Goal: Task Accomplishment & Management: Complete application form

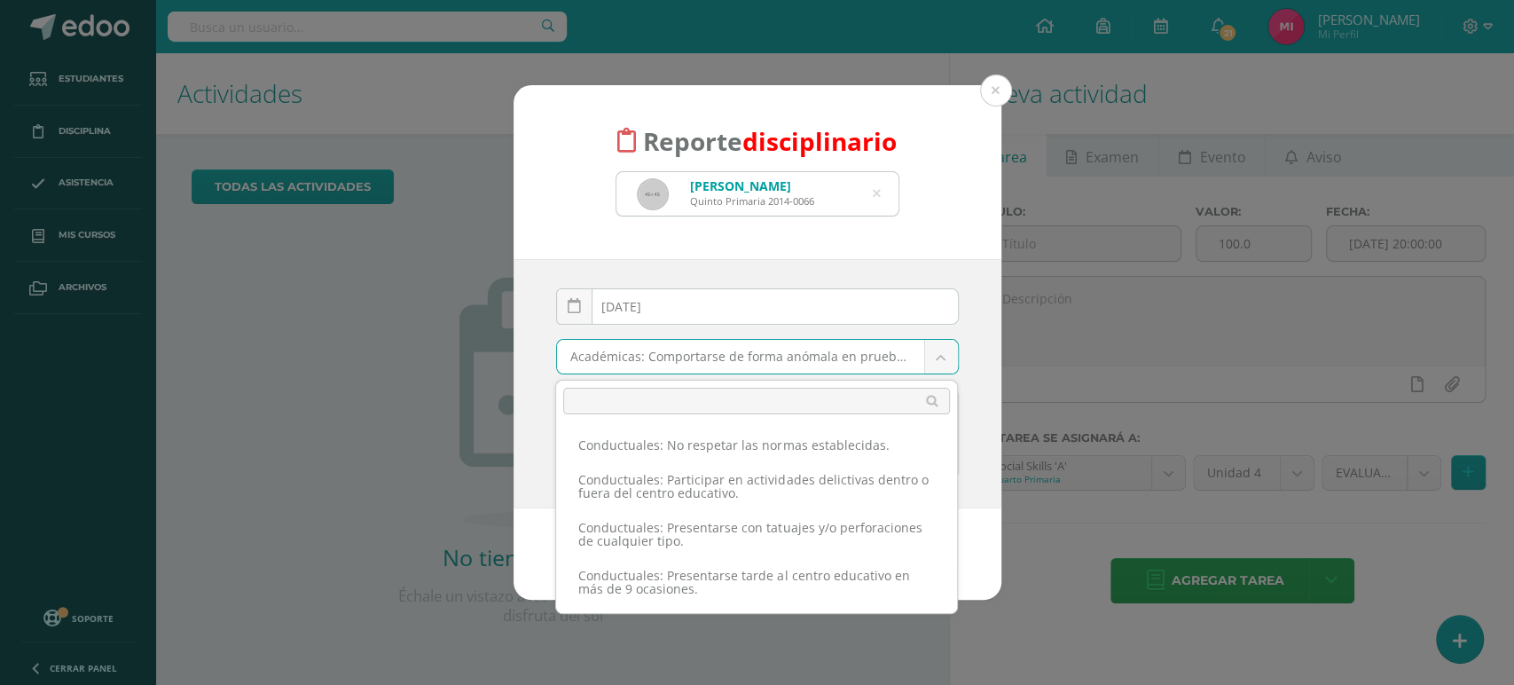
scroll to position [1240, 0]
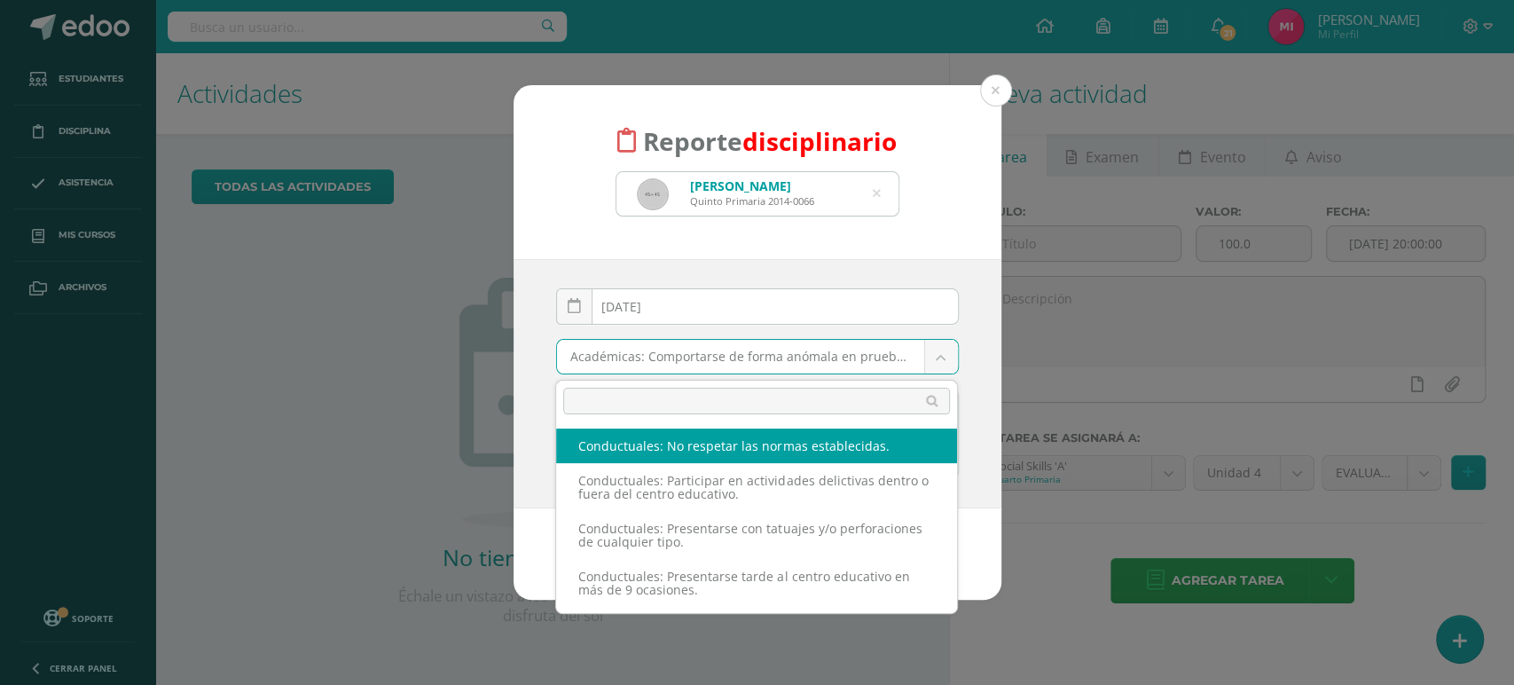
select select "54"
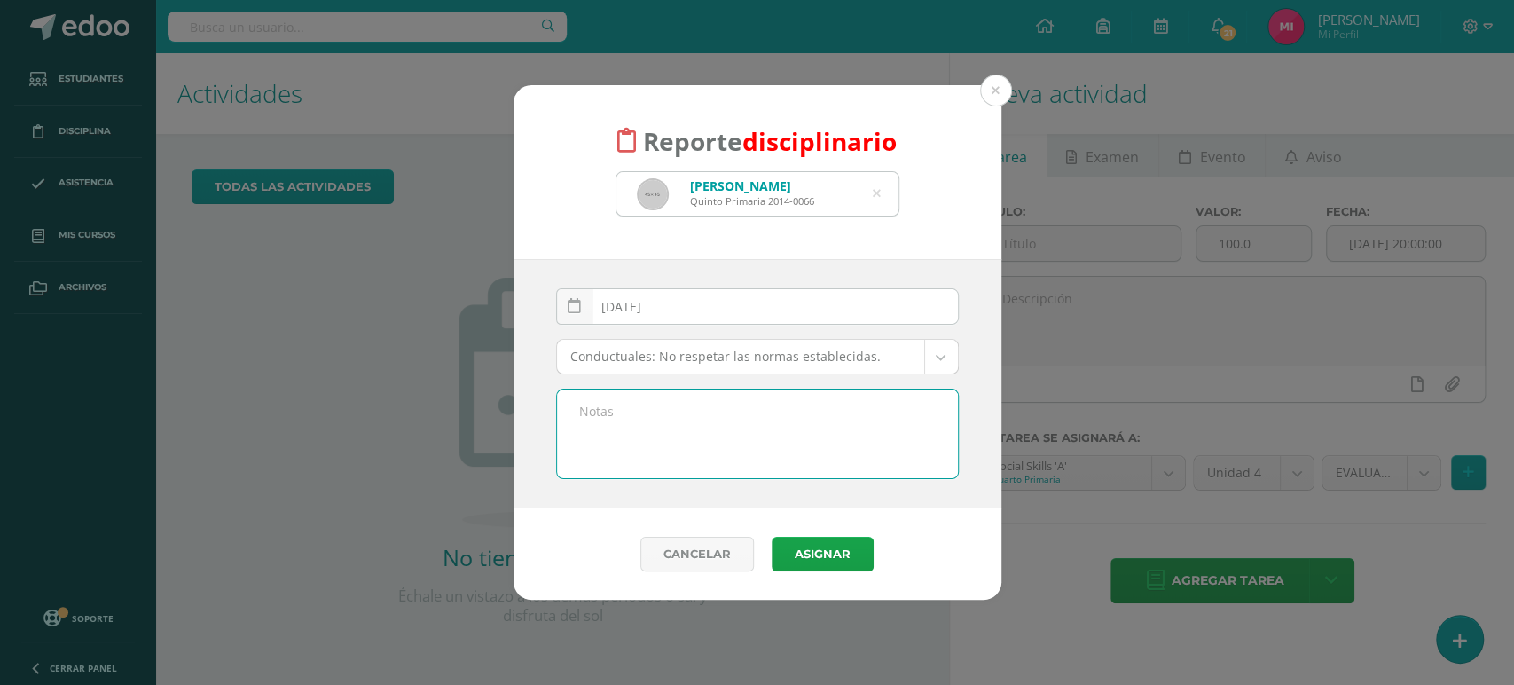
click at [714, 421] on textarea at bounding box center [757, 433] width 401 height 89
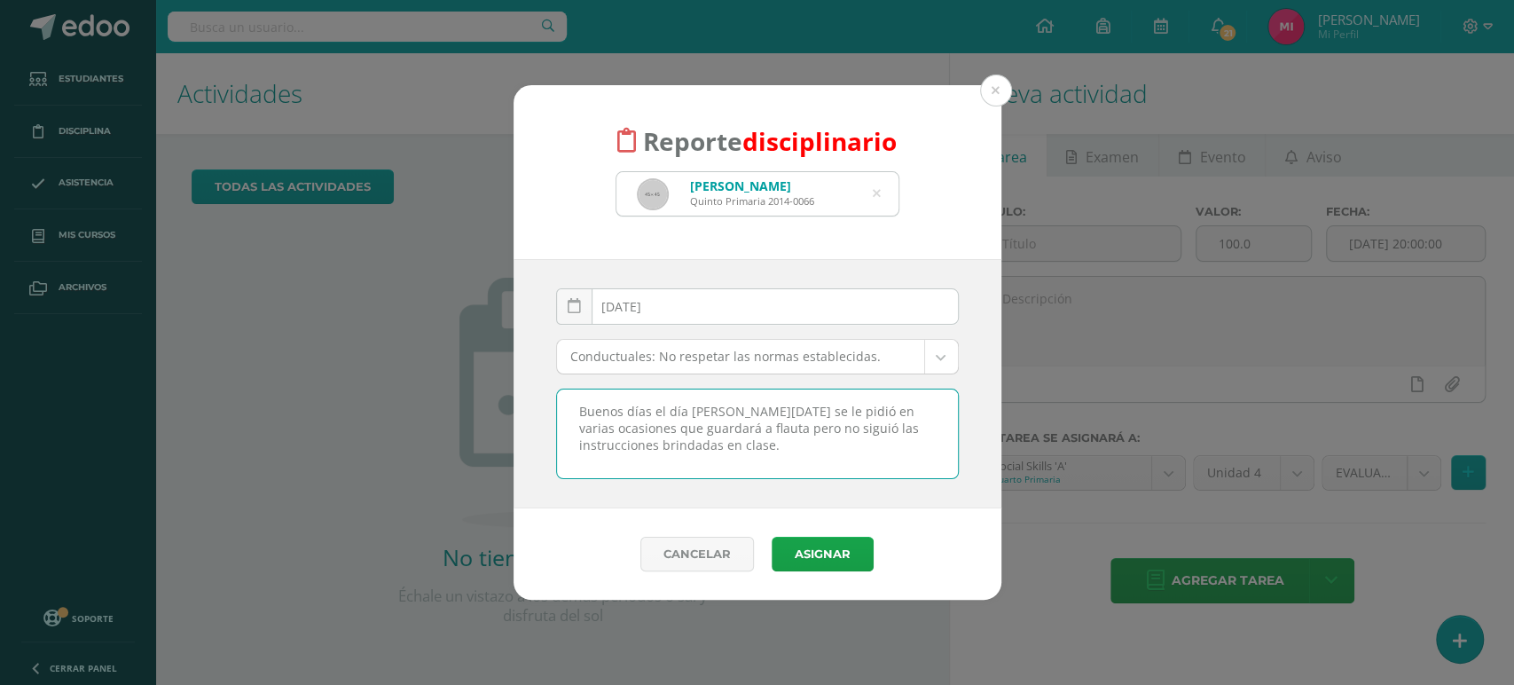
drag, startPoint x: 790, startPoint y: 447, endPoint x: 568, endPoint y: 403, distance: 227.0
click at [568, 403] on textarea "Buenos días el día de hoy Gabriel se le pidió en varias ocasiones que guardará …" at bounding box center [757, 433] width 401 height 89
type textarea "Buenos días el día de hoy Gabriel se le pidió en varias ocasiones que guardará …"
click at [803, 541] on button "Asignar" at bounding box center [823, 554] width 102 height 35
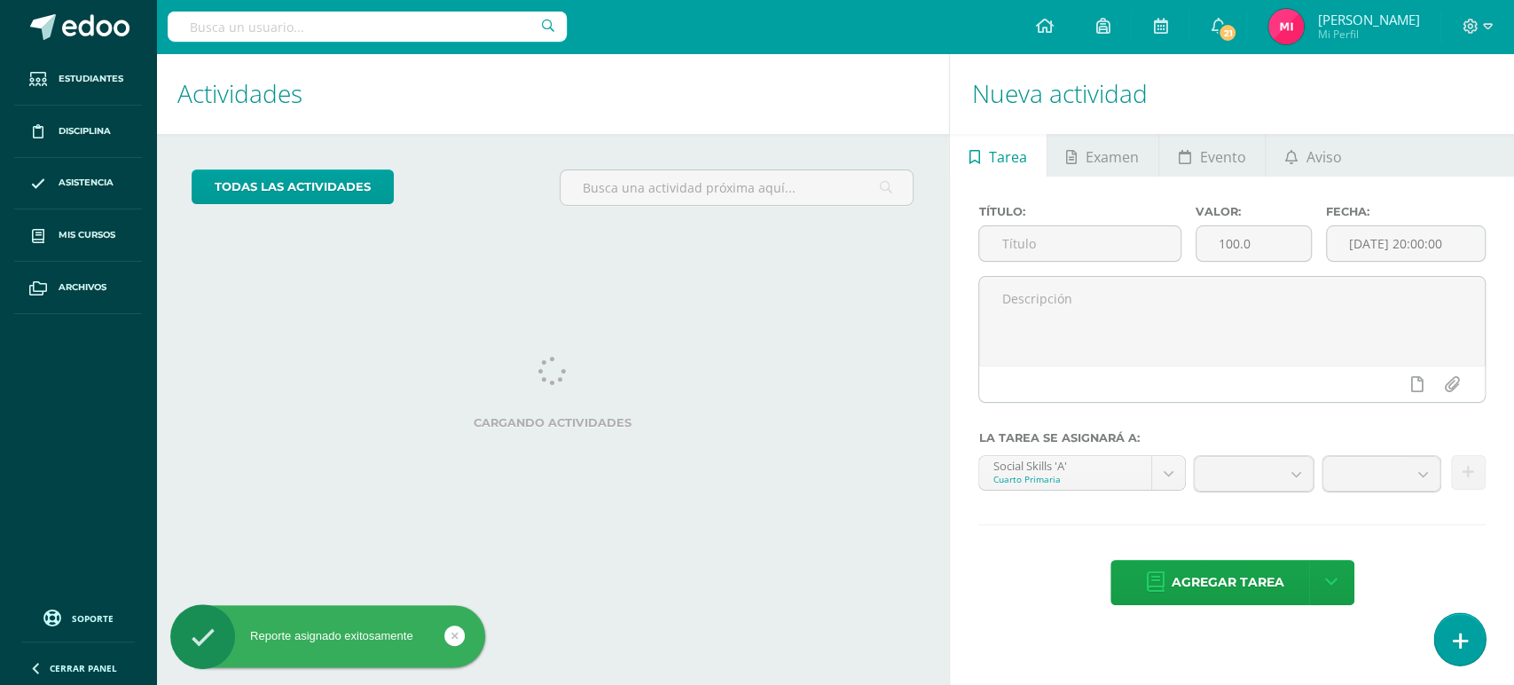
click at [1465, 640] on icon at bounding box center [1460, 641] width 16 height 20
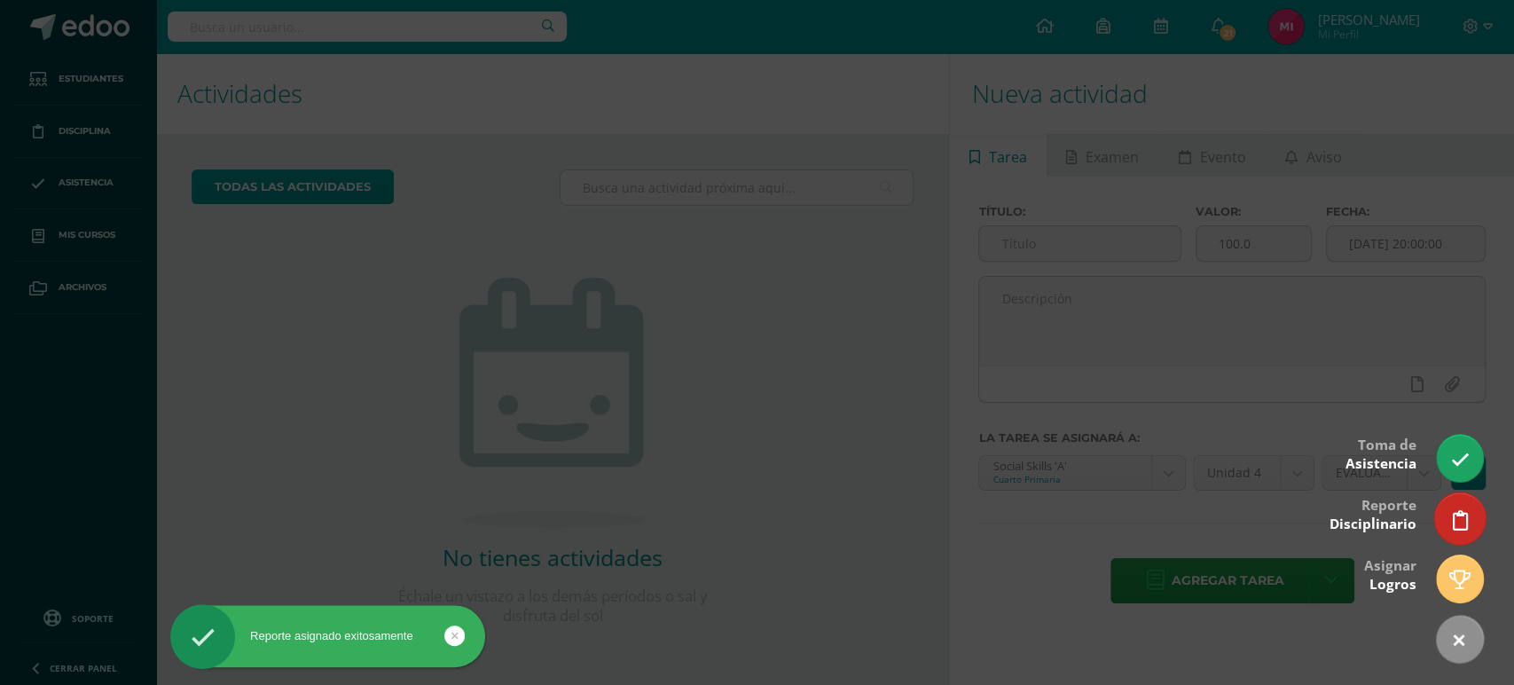
click at [1448, 513] on link at bounding box center [1459, 517] width 51 height 51
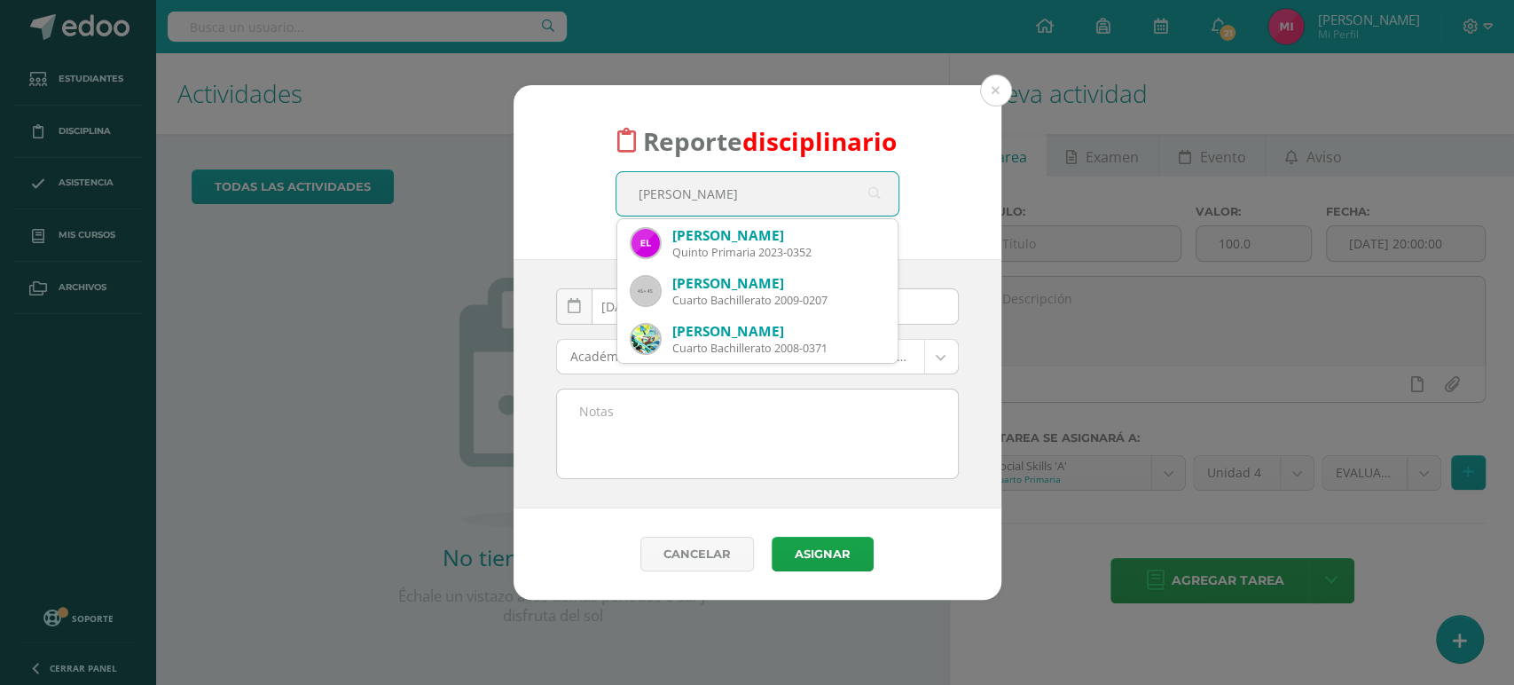
type input "eduardo"
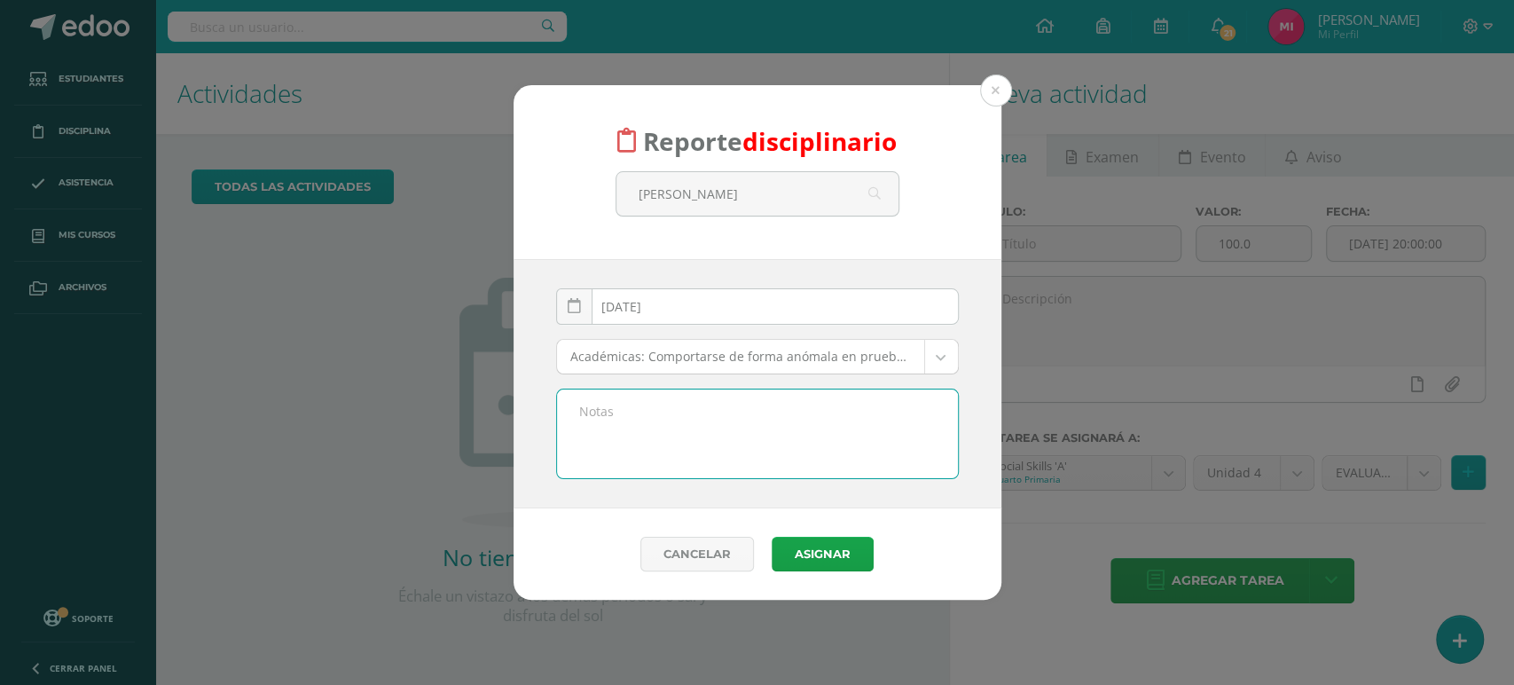
click at [712, 424] on textarea at bounding box center [757, 433] width 401 height 89
paste textarea "Buenos días el día [PERSON_NAME][DATE] se le pidió en varias ocasiones que guar…"
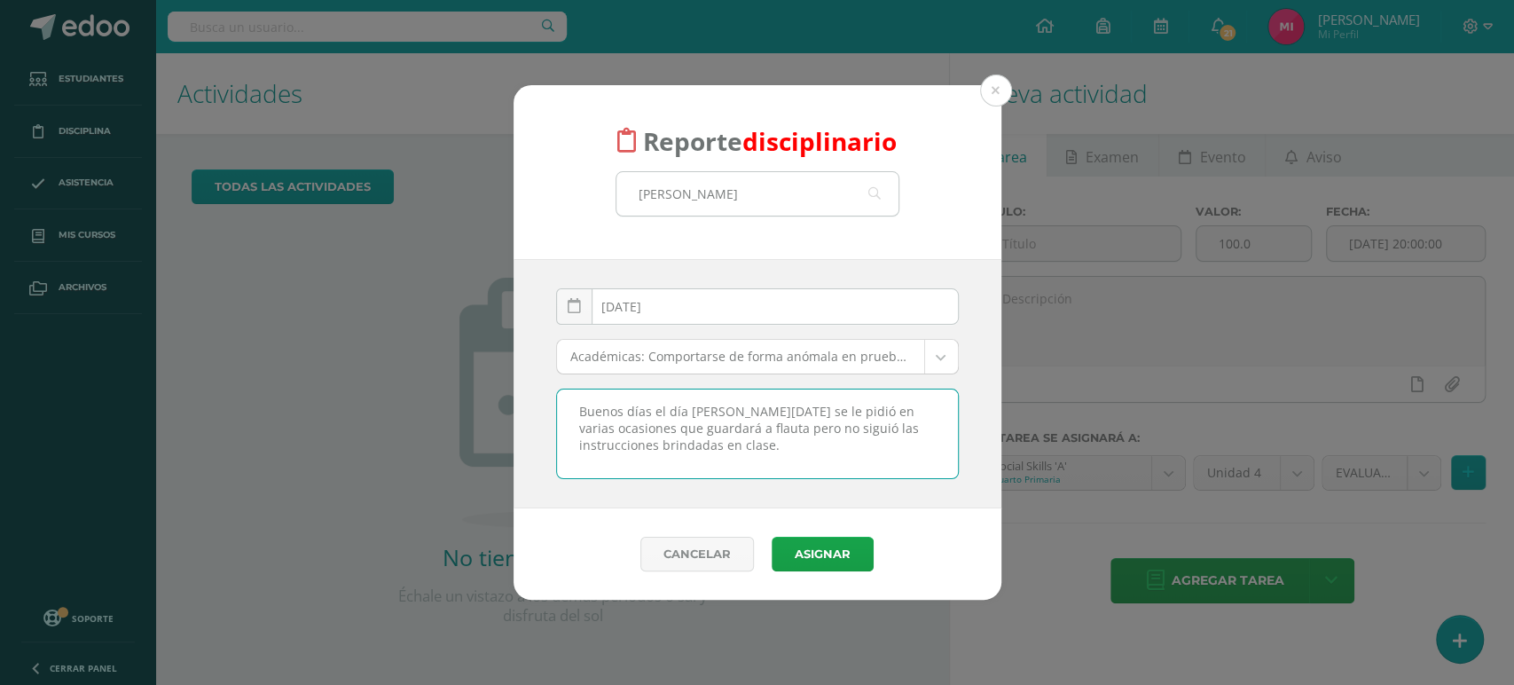
type textarea "Buenos días el día [PERSON_NAME][DATE] se le pidió en varias ocasiones que guar…"
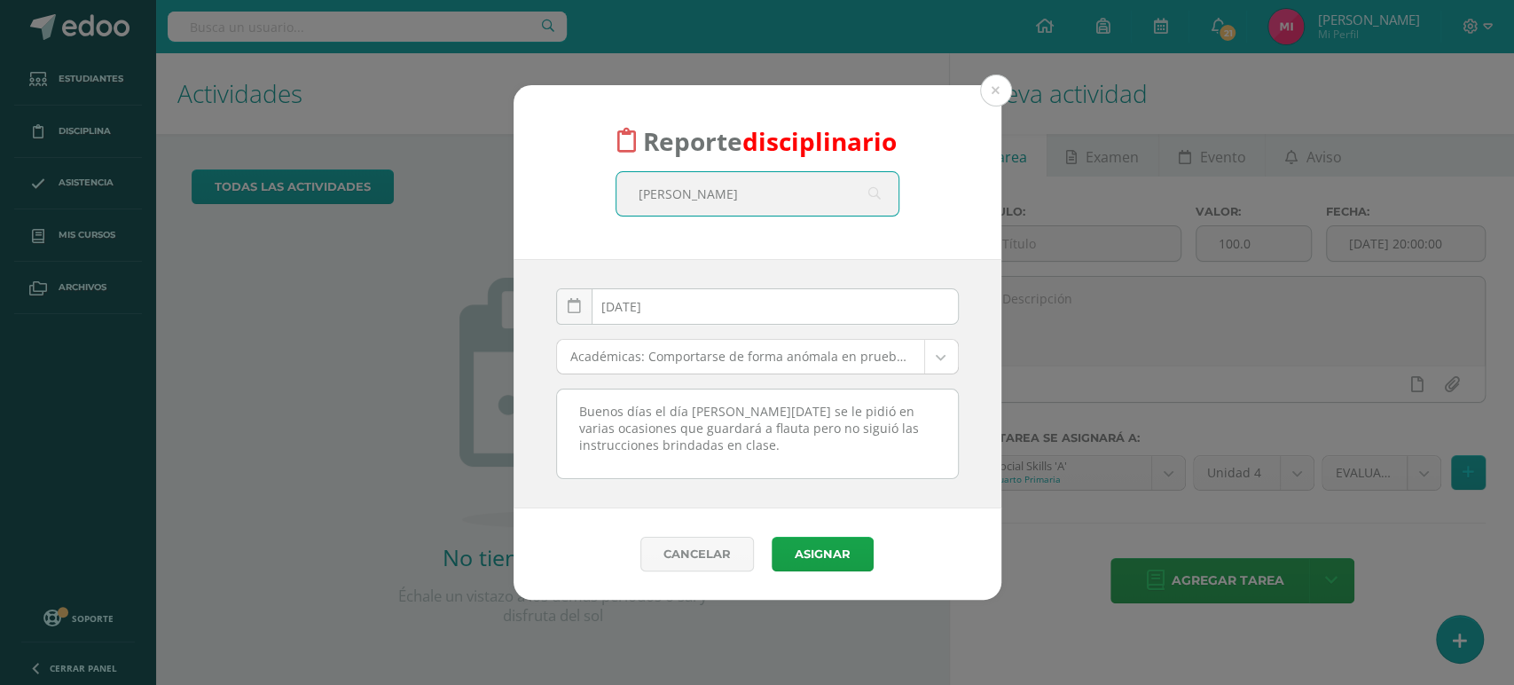
click at [748, 207] on input "eduardo" at bounding box center [757, 193] width 282 height 43
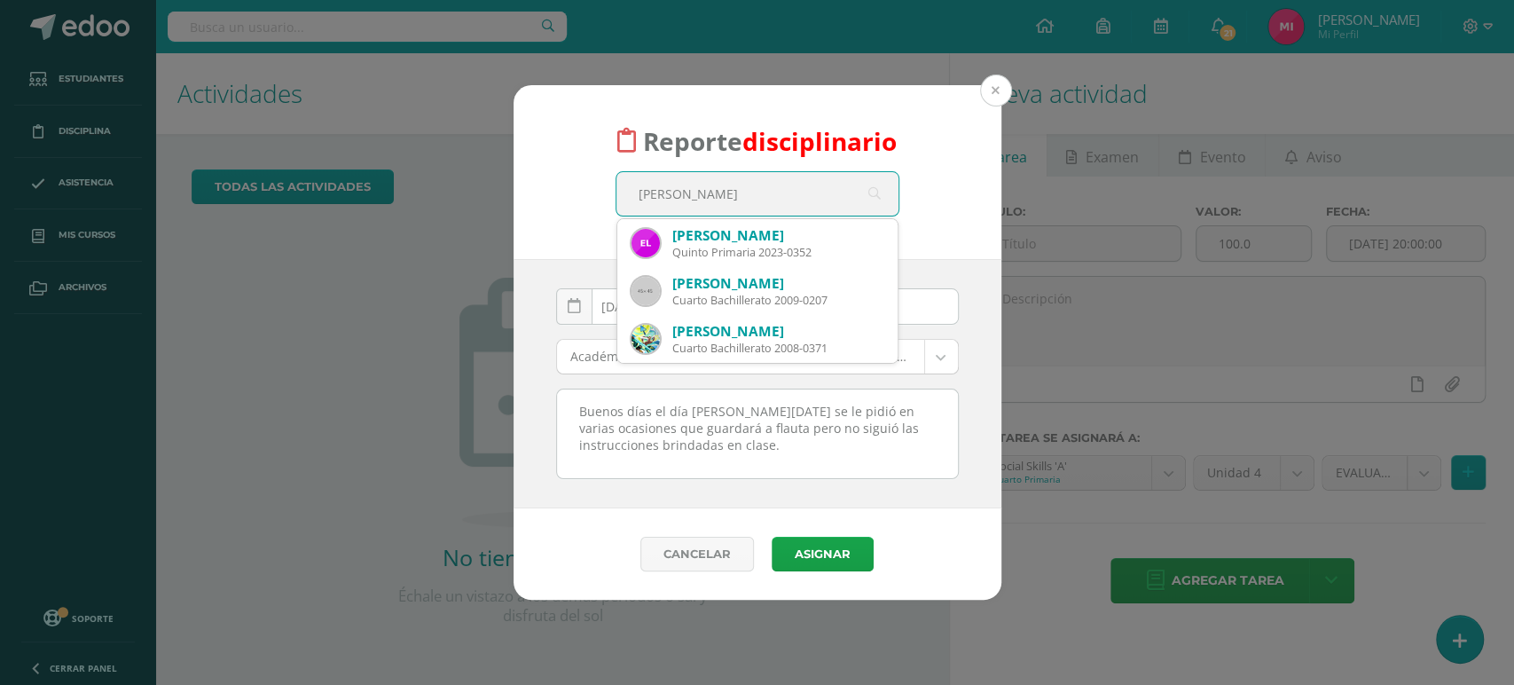
type input "eduardo"
click at [992, 92] on button at bounding box center [996, 91] width 32 height 32
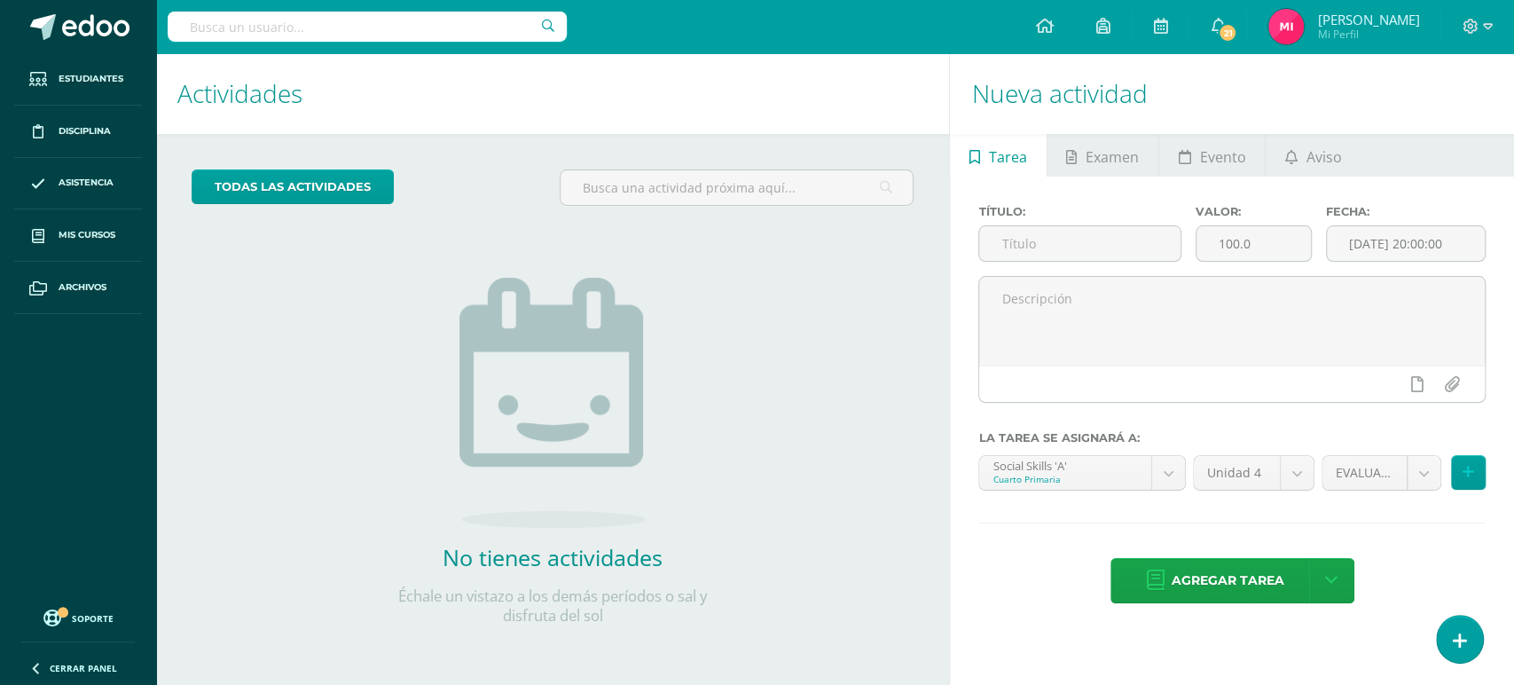
click at [298, 15] on input "text" at bounding box center [367, 27] width 399 height 30
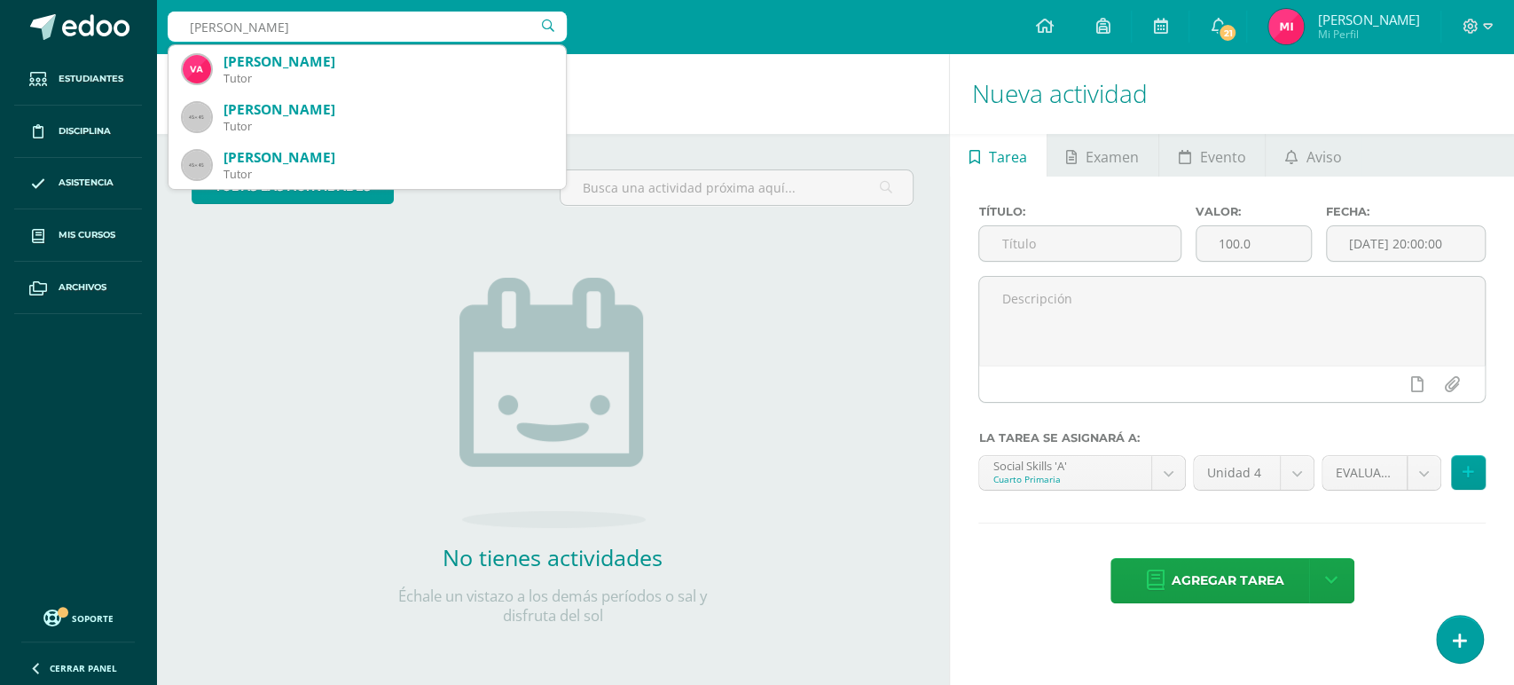
type input "eduardo"
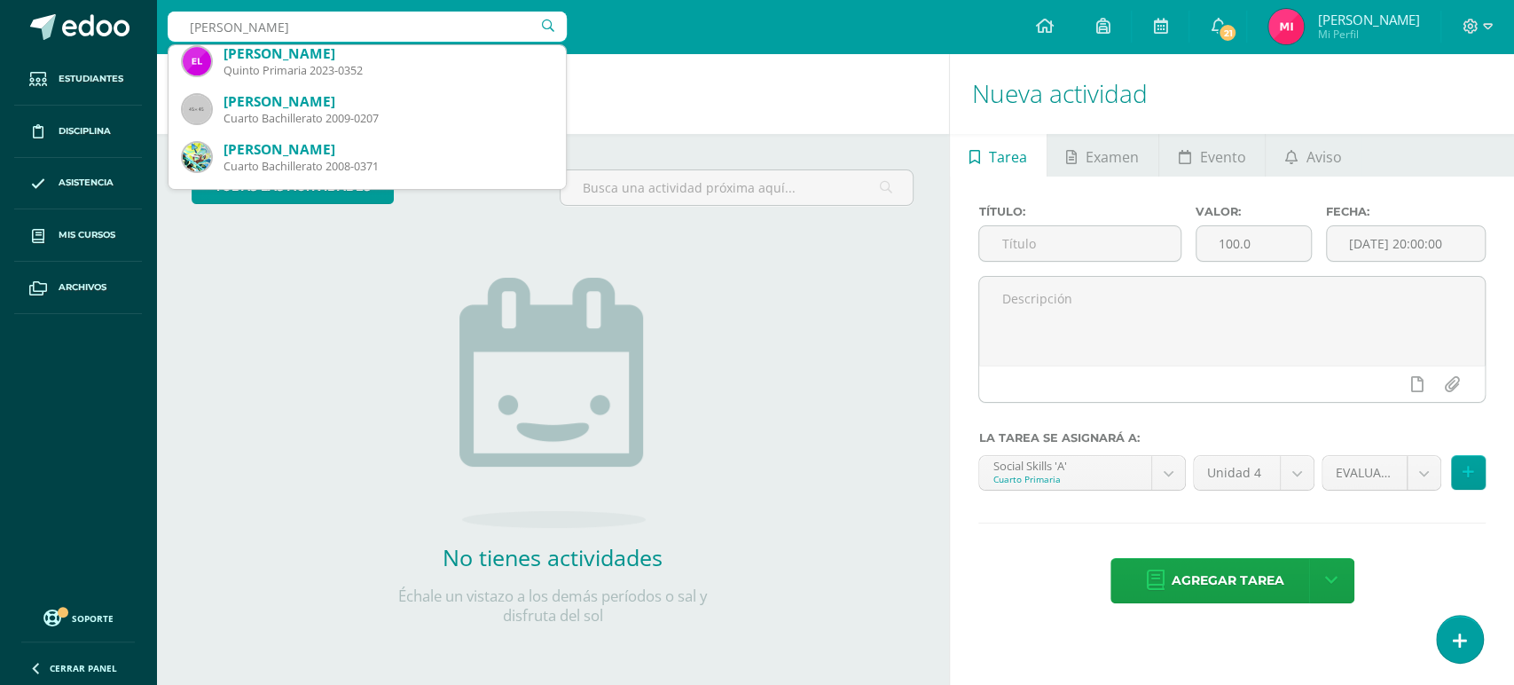
scroll to position [355, 0]
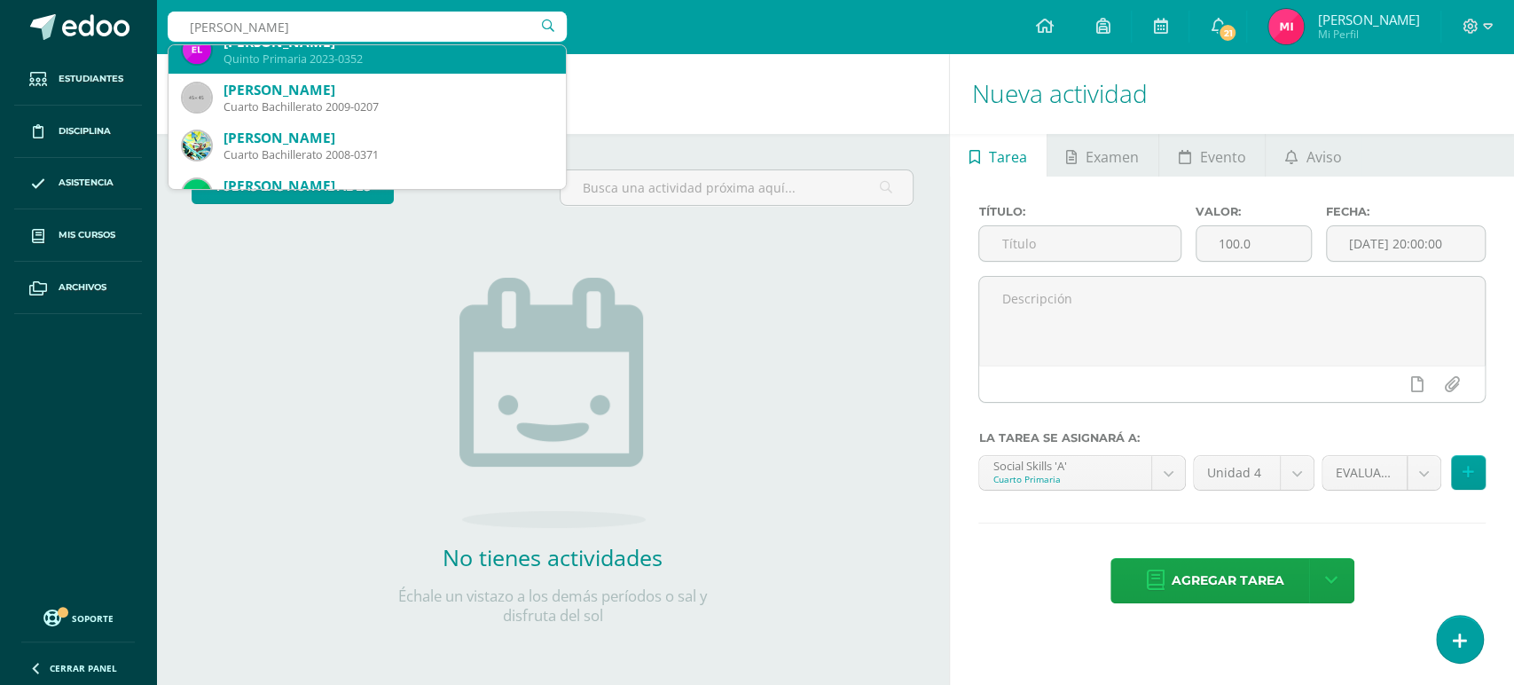
click at [371, 62] on div "Quinto Primaria 2023-0352" at bounding box center [388, 58] width 328 height 15
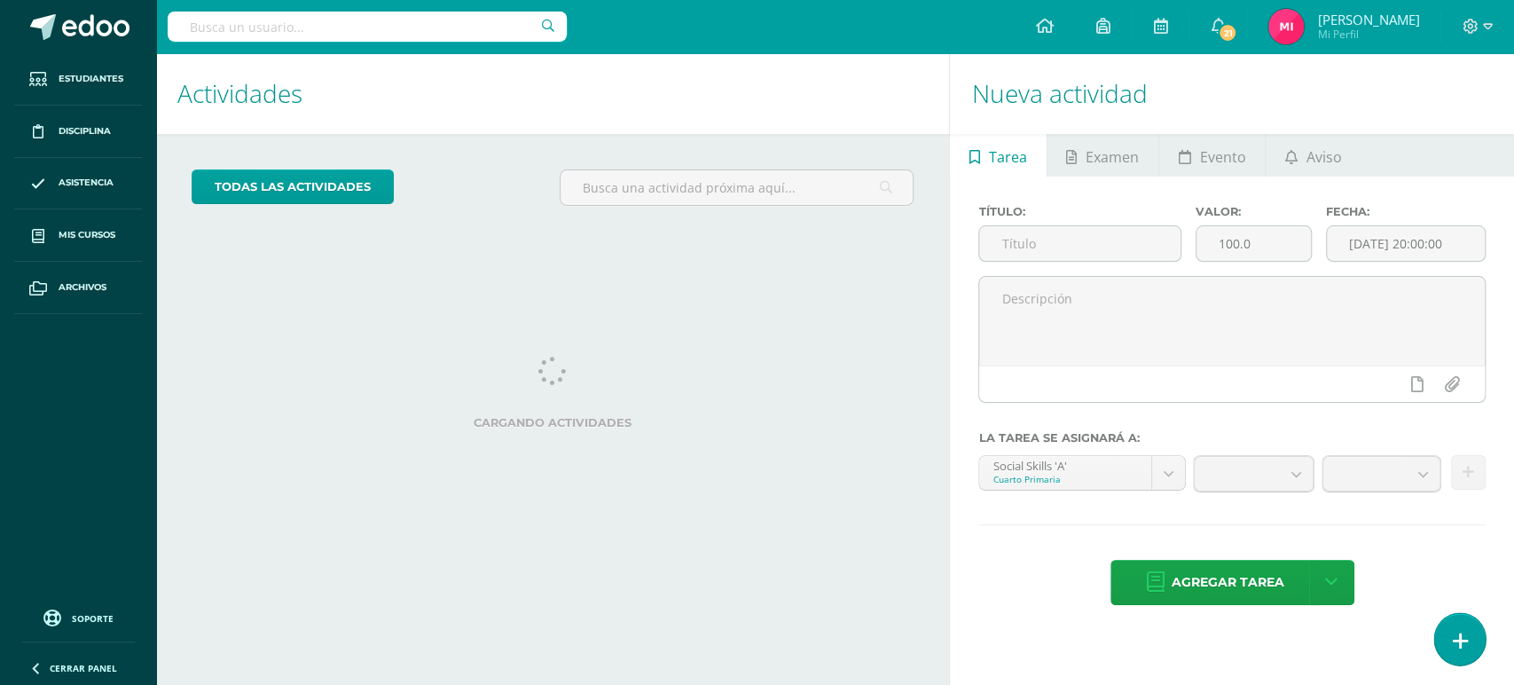
click at [1460, 649] on icon at bounding box center [1460, 641] width 16 height 20
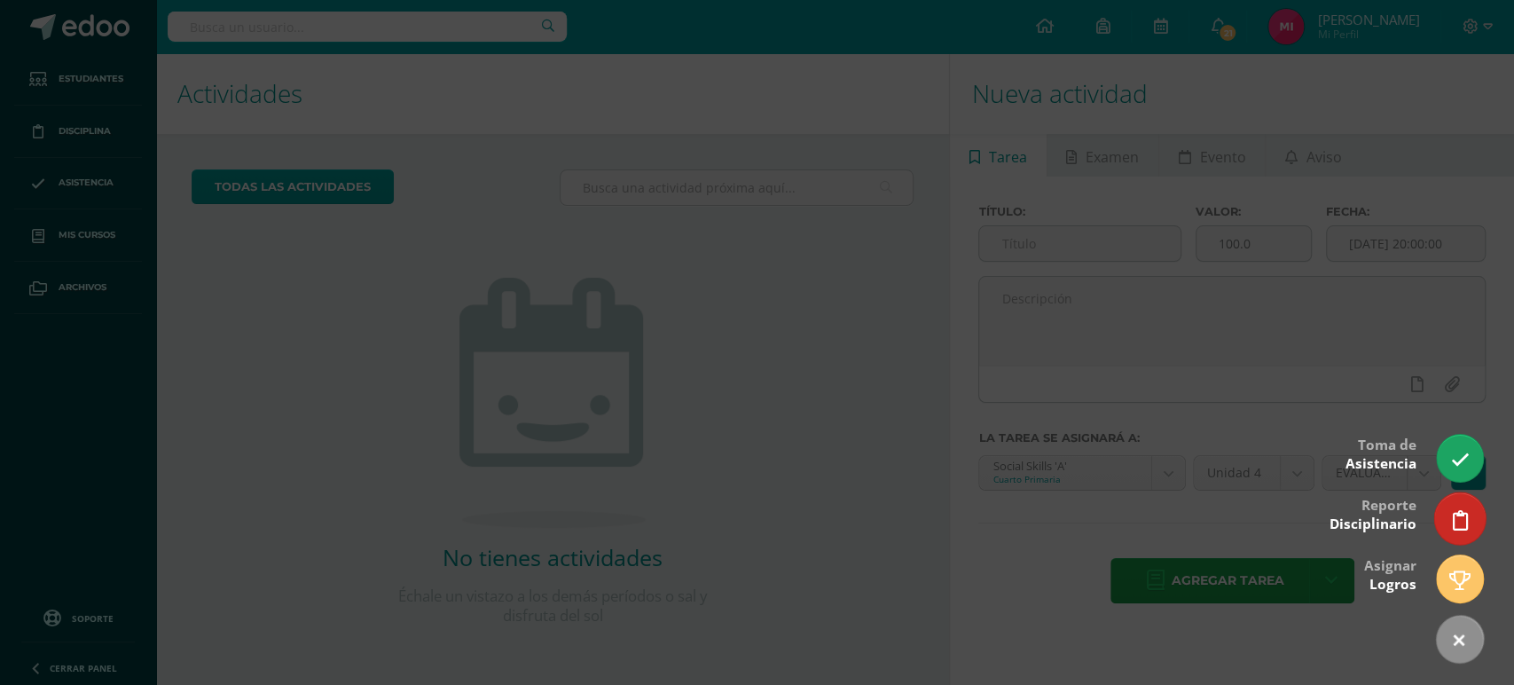
click at [1457, 538] on link at bounding box center [1459, 517] width 51 height 51
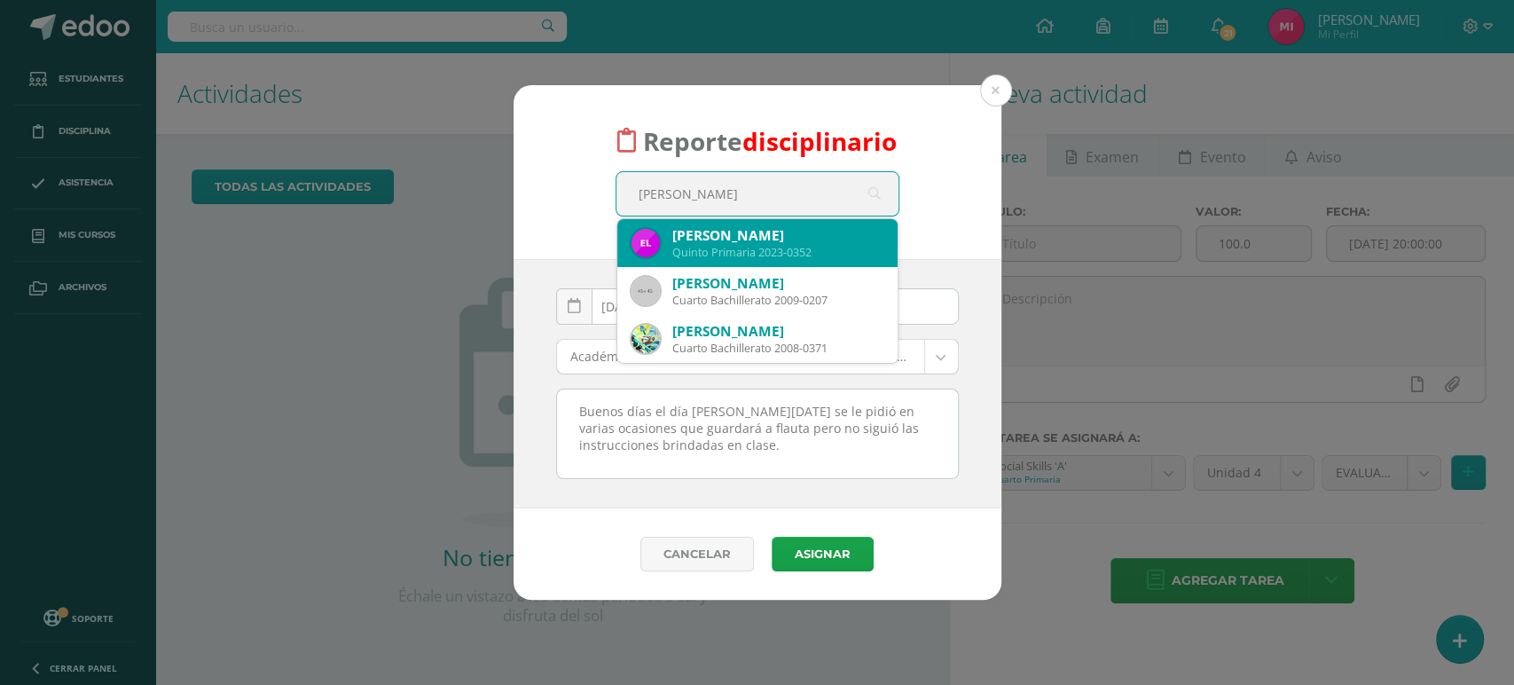
type input "eduardo"
click at [765, 232] on div "Eduardo David Linares Perez" at bounding box center [777, 235] width 211 height 19
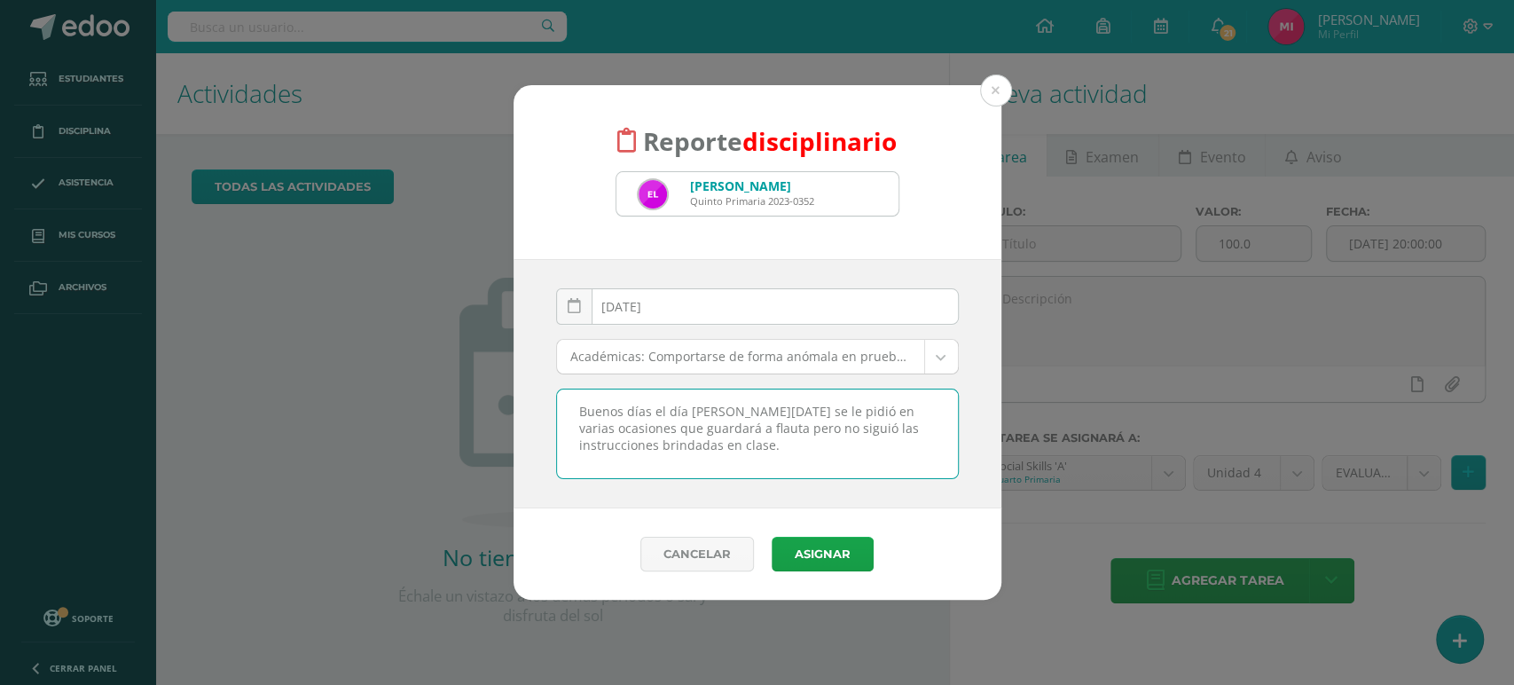
click at [770, 410] on textarea "Buenos días el día [PERSON_NAME][DATE] se le pidió en varias ocasiones que guar…" at bounding box center [757, 433] width 401 height 89
type textarea "Buenos días el día de hoy Eduardo se le pidió en varias ocasiones que guardará …"
click at [815, 553] on button "Asignar" at bounding box center [823, 554] width 102 height 35
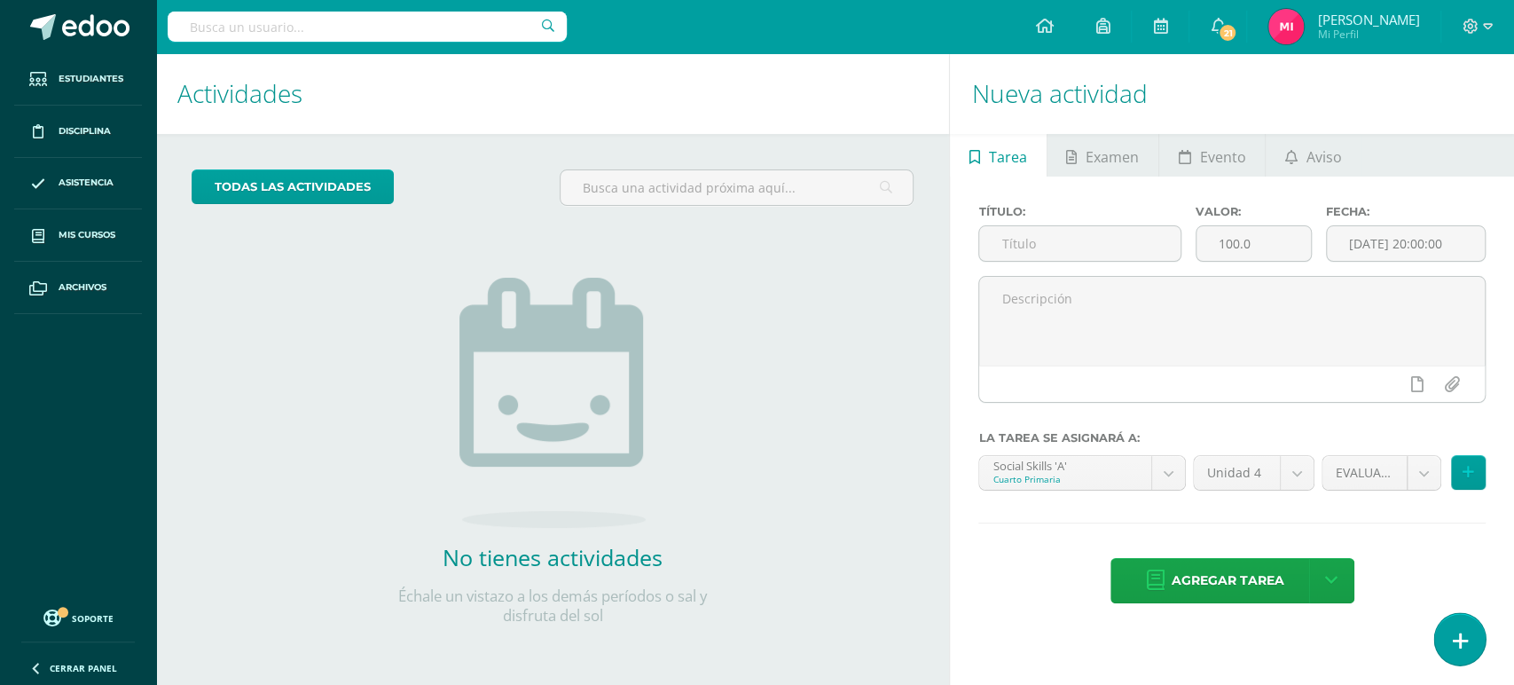
click at [1457, 644] on icon at bounding box center [1460, 641] width 16 height 20
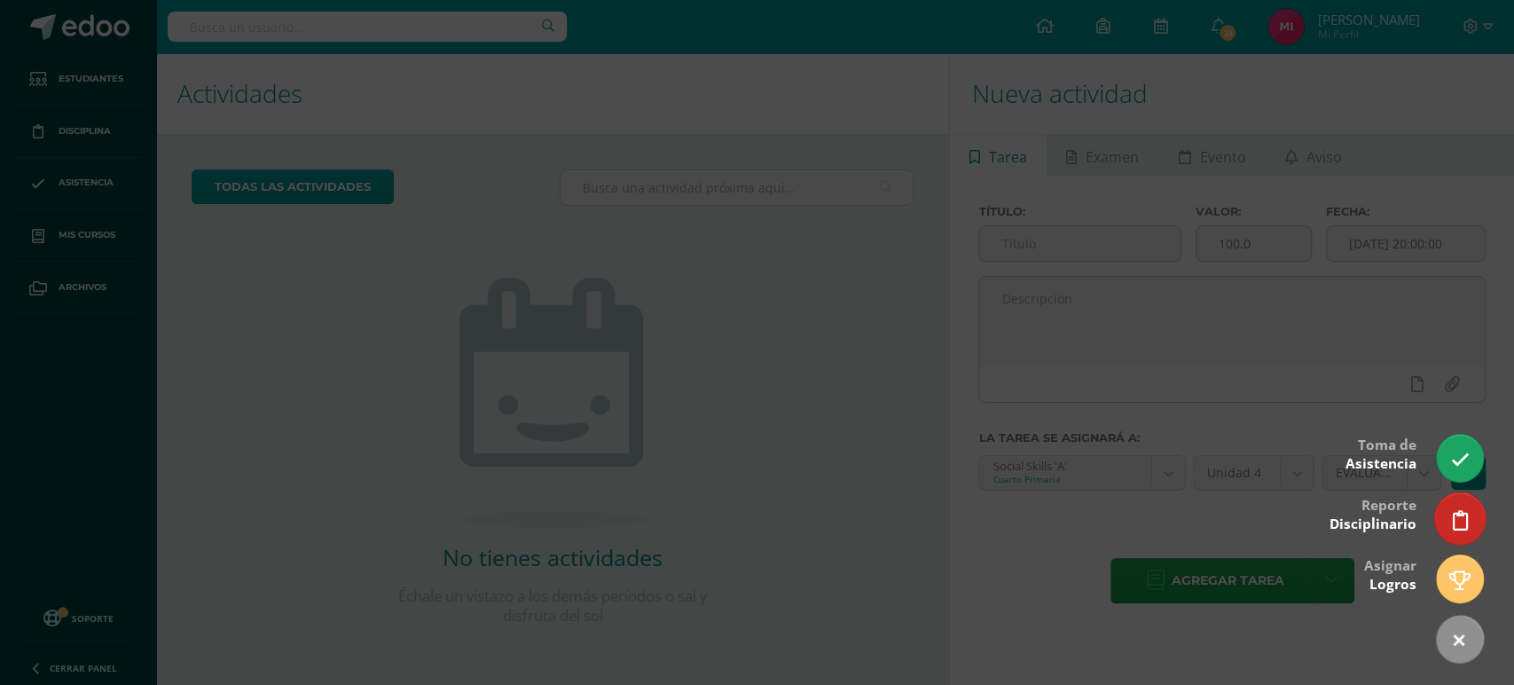
click at [1474, 509] on link at bounding box center [1459, 517] width 51 height 51
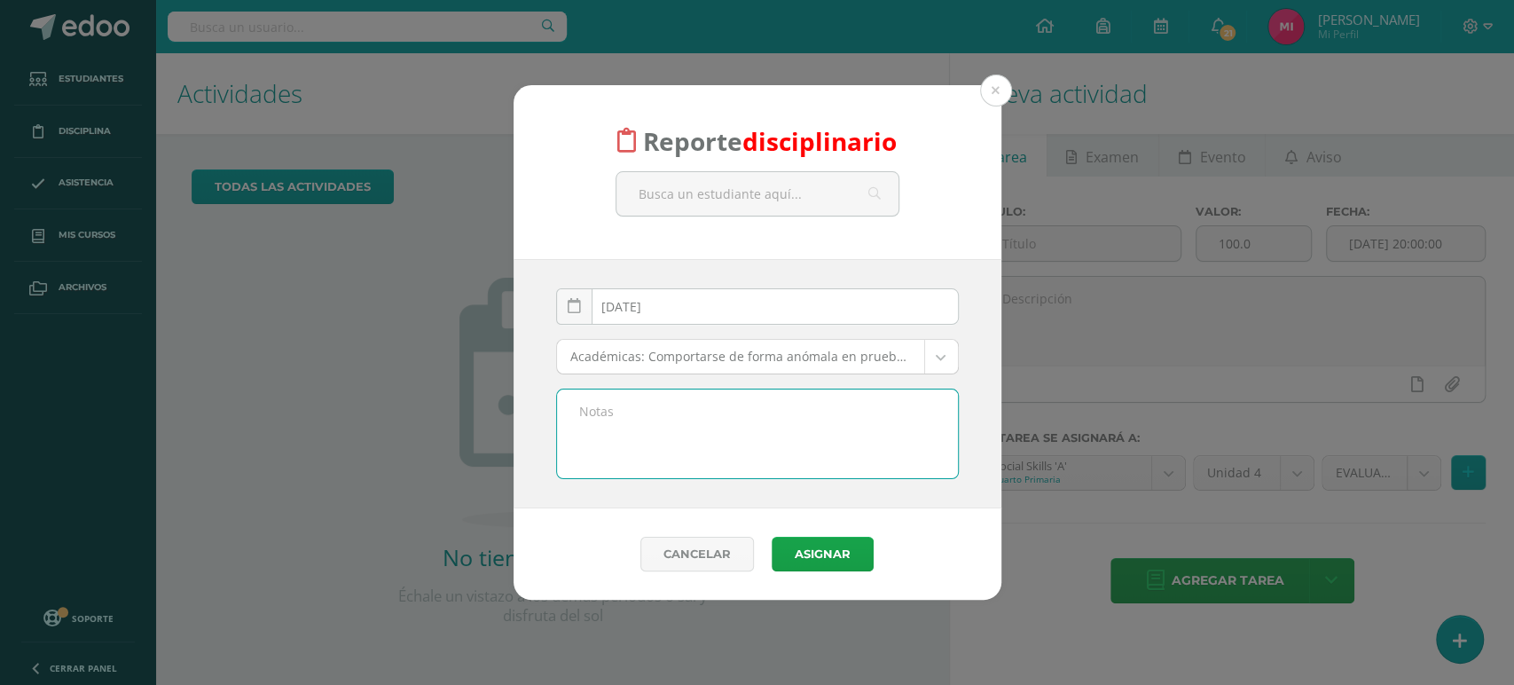
click at [816, 438] on textarea at bounding box center [757, 433] width 401 height 89
paste textarea "Buenos días el día [PERSON_NAME][DATE] se le pidió en varias ocasiones que guar…"
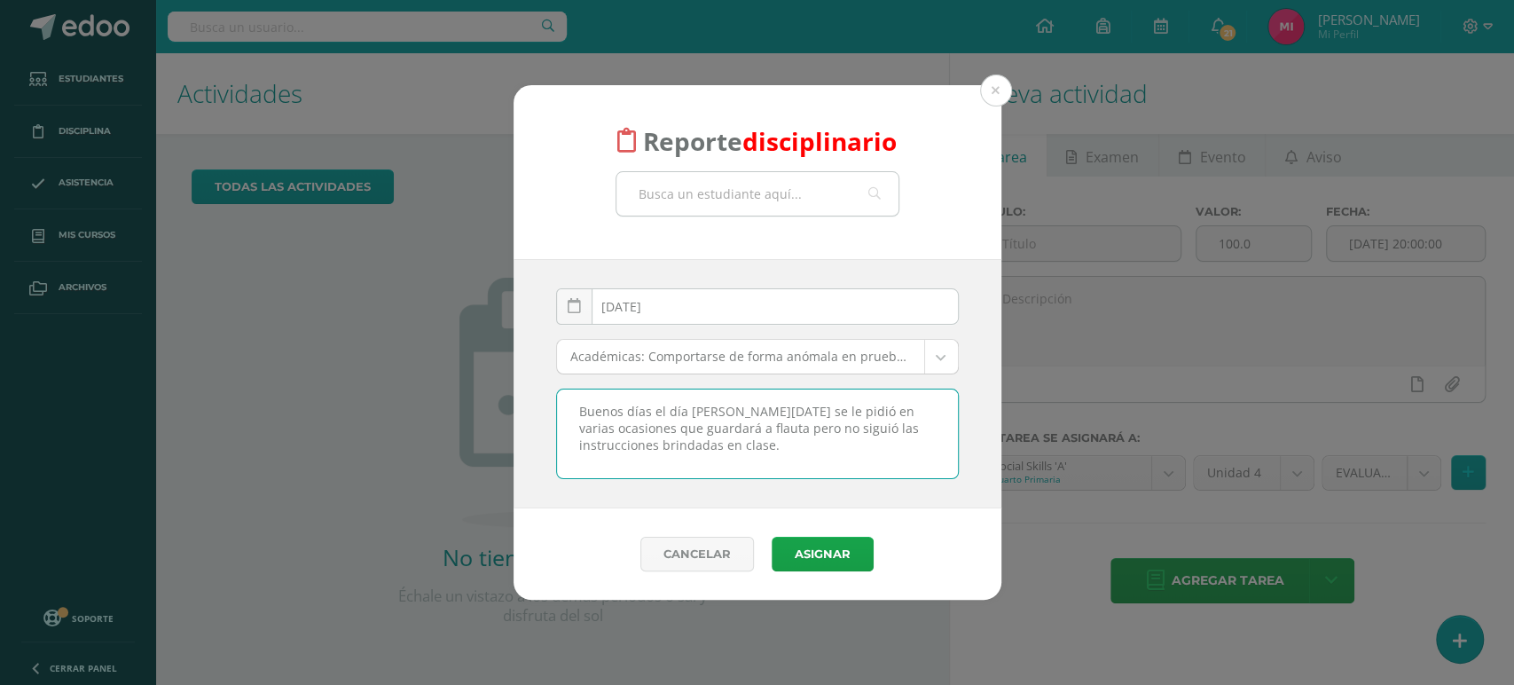
type textarea "Buenos días el día [PERSON_NAME][DATE] se le pidió en varias ocasiones que guar…"
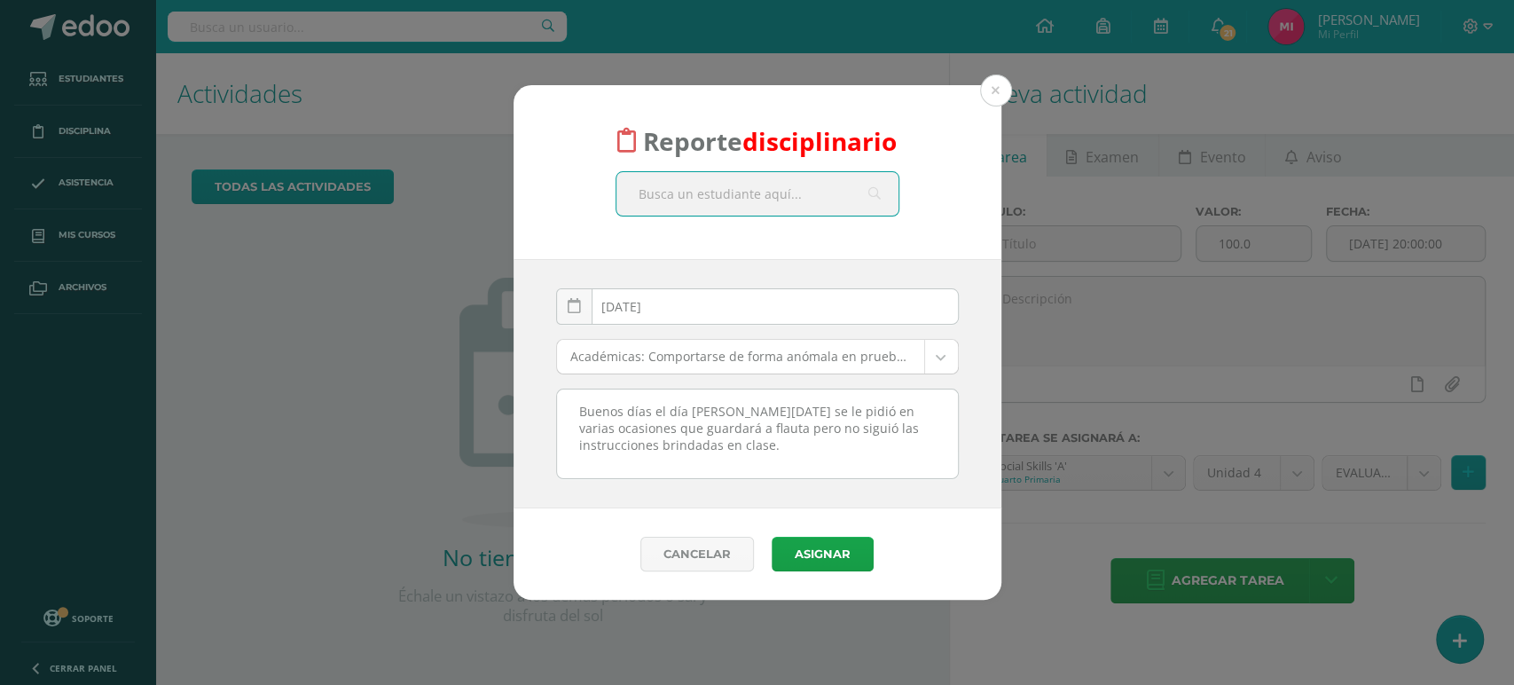
click at [731, 187] on input "text" at bounding box center [757, 193] width 282 height 43
type input "Diego"
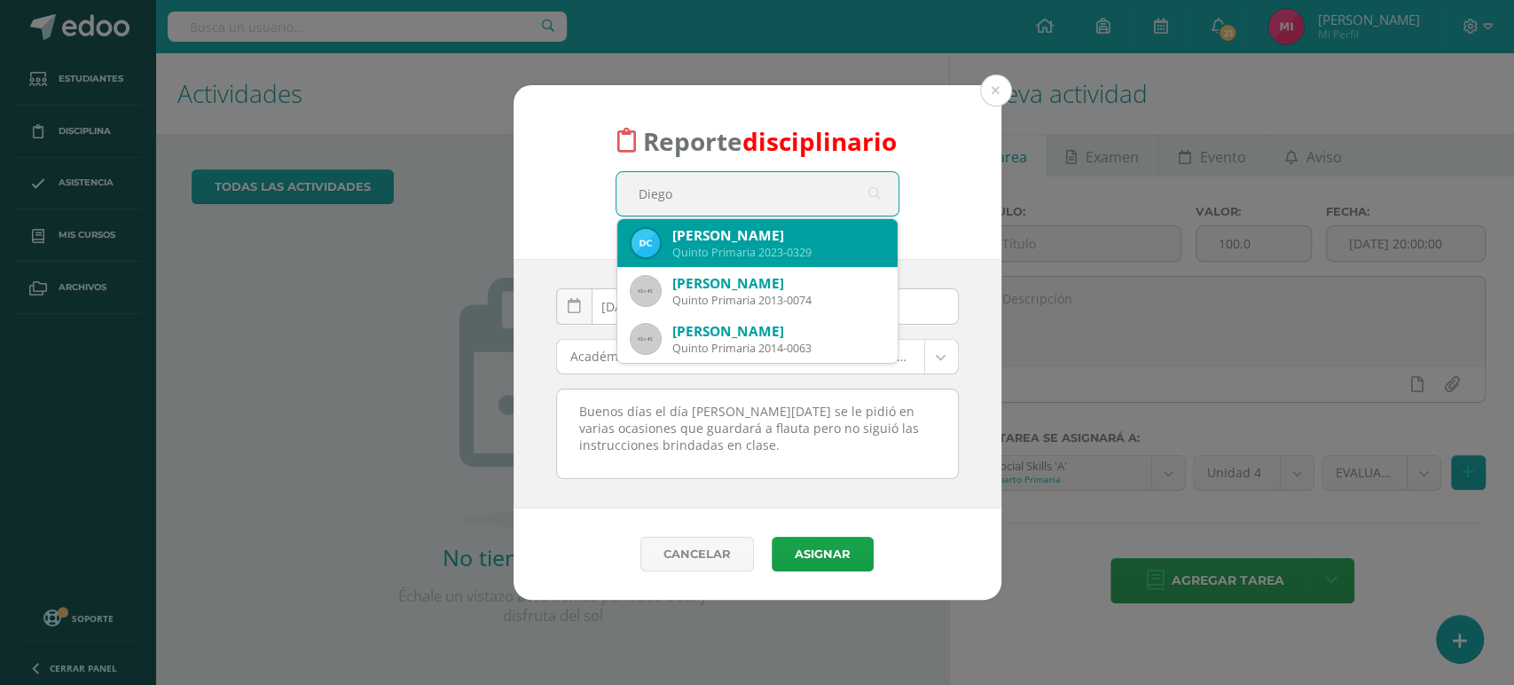
click at [778, 248] on div "Quinto Primaria 2023-0329" at bounding box center [777, 252] width 211 height 15
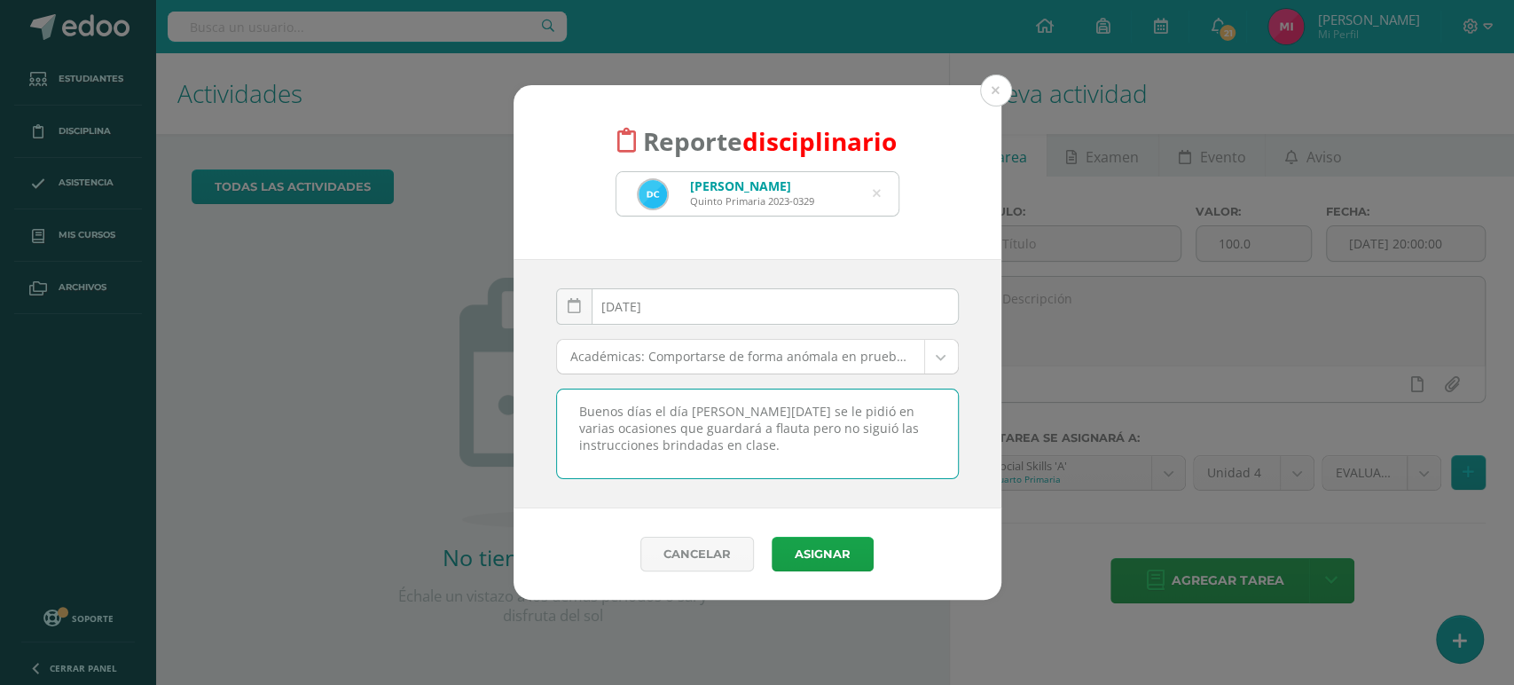
click at [773, 410] on textarea "Buenos días el día de hoy Gabriel se le pidió en varias ocasiones que guardará …" at bounding box center [757, 433] width 401 height 89
type textarea "Buenos días el día de hoy Diego se le pidió en varias ocasiones que guardará a …"
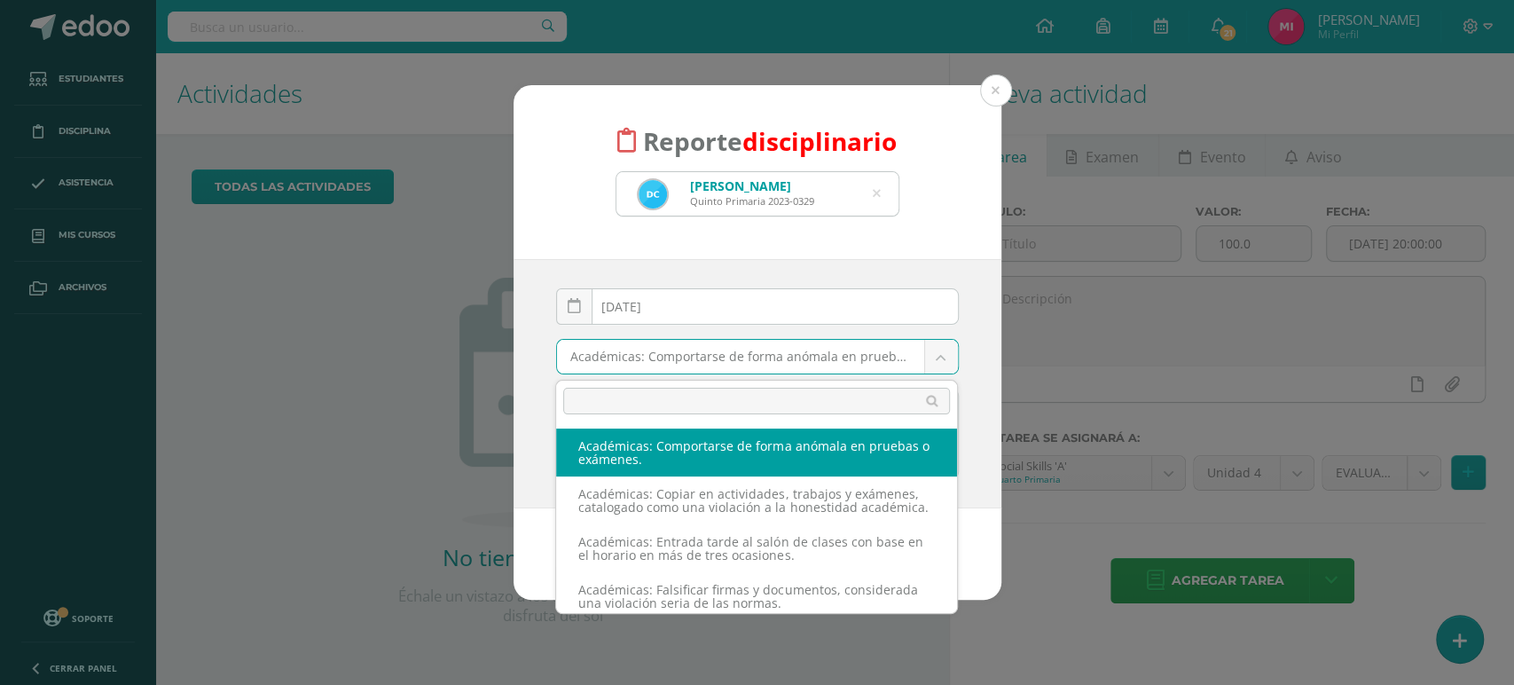
click at [936, 360] on body "Reporte disciplinario Diego Nikolás Cardona Coó Quinto Primaria 2023-0329 Diego…" at bounding box center [757, 342] width 1514 height 685
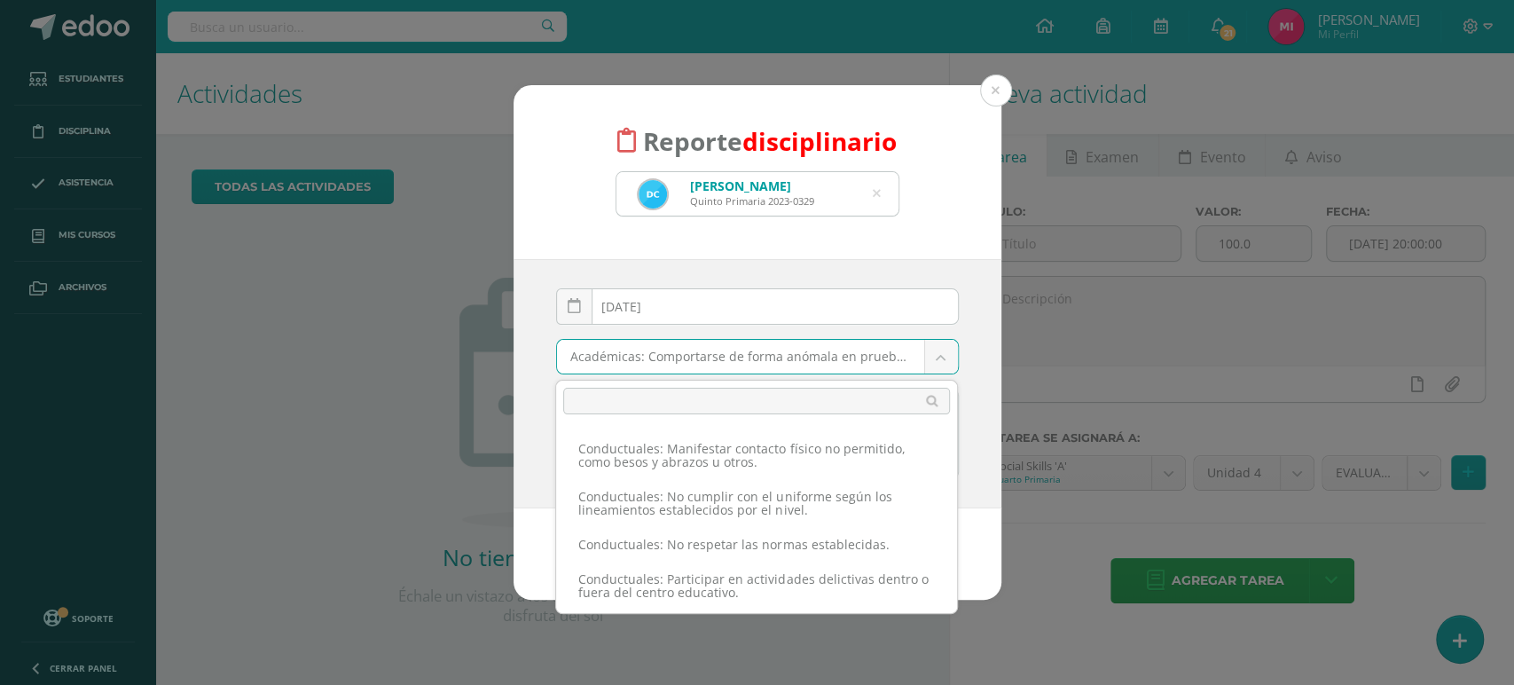
scroll to position [1142, 0]
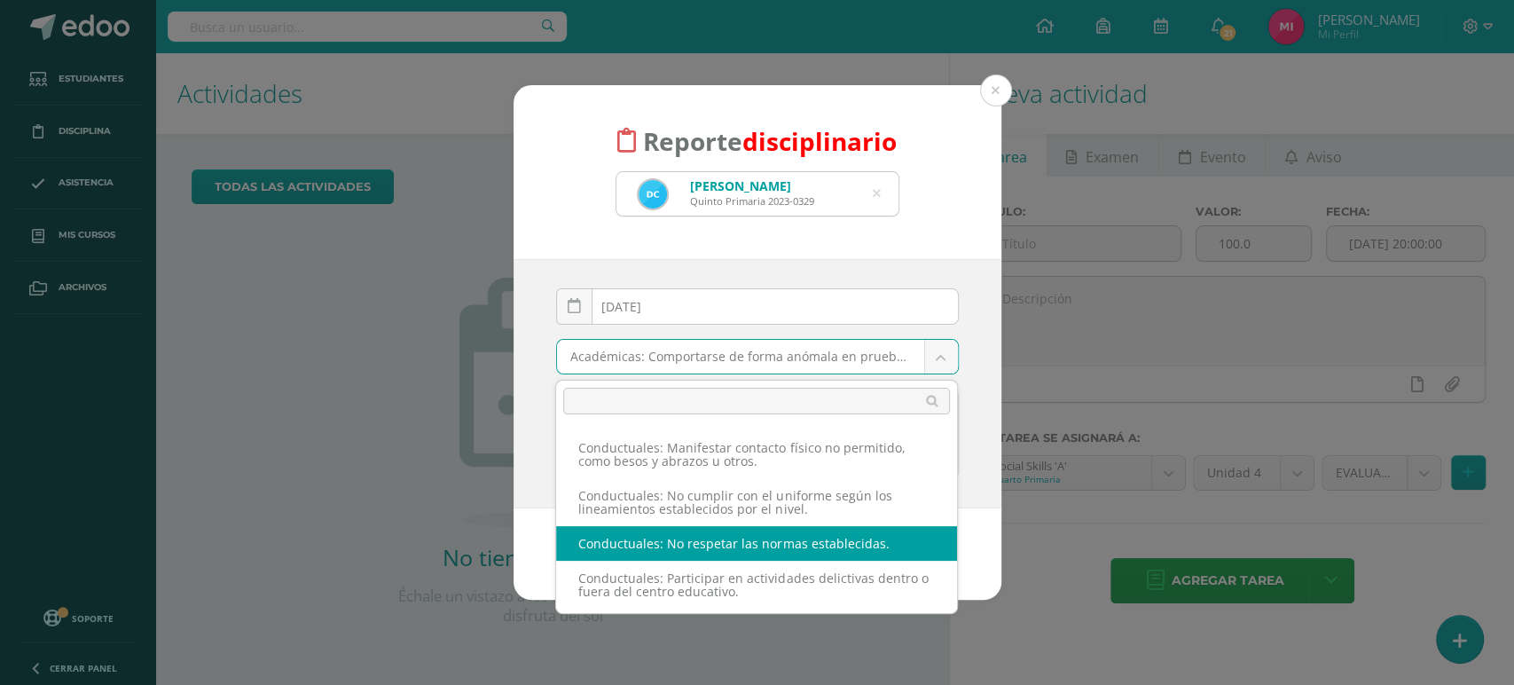
select select "54"
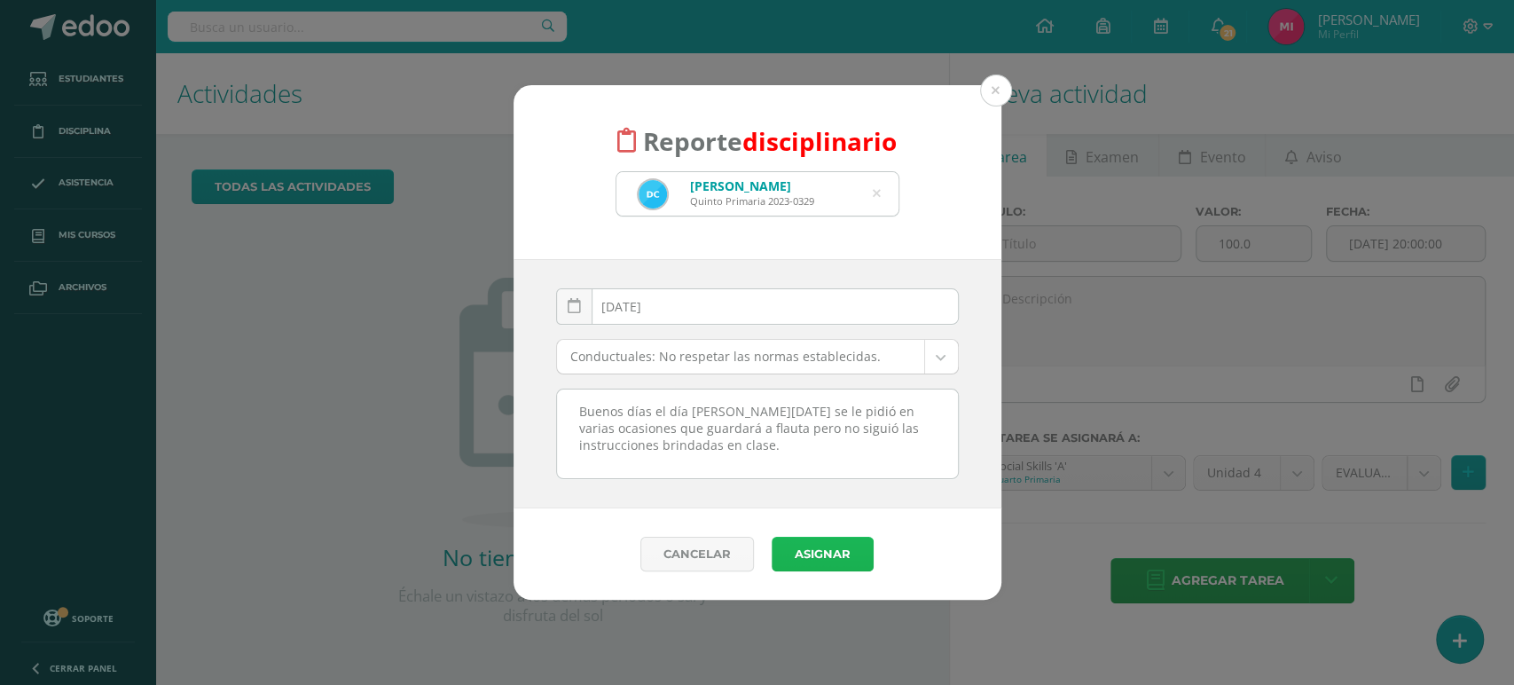
click at [832, 546] on button "Asignar" at bounding box center [823, 554] width 102 height 35
